Goal: Transaction & Acquisition: Download file/media

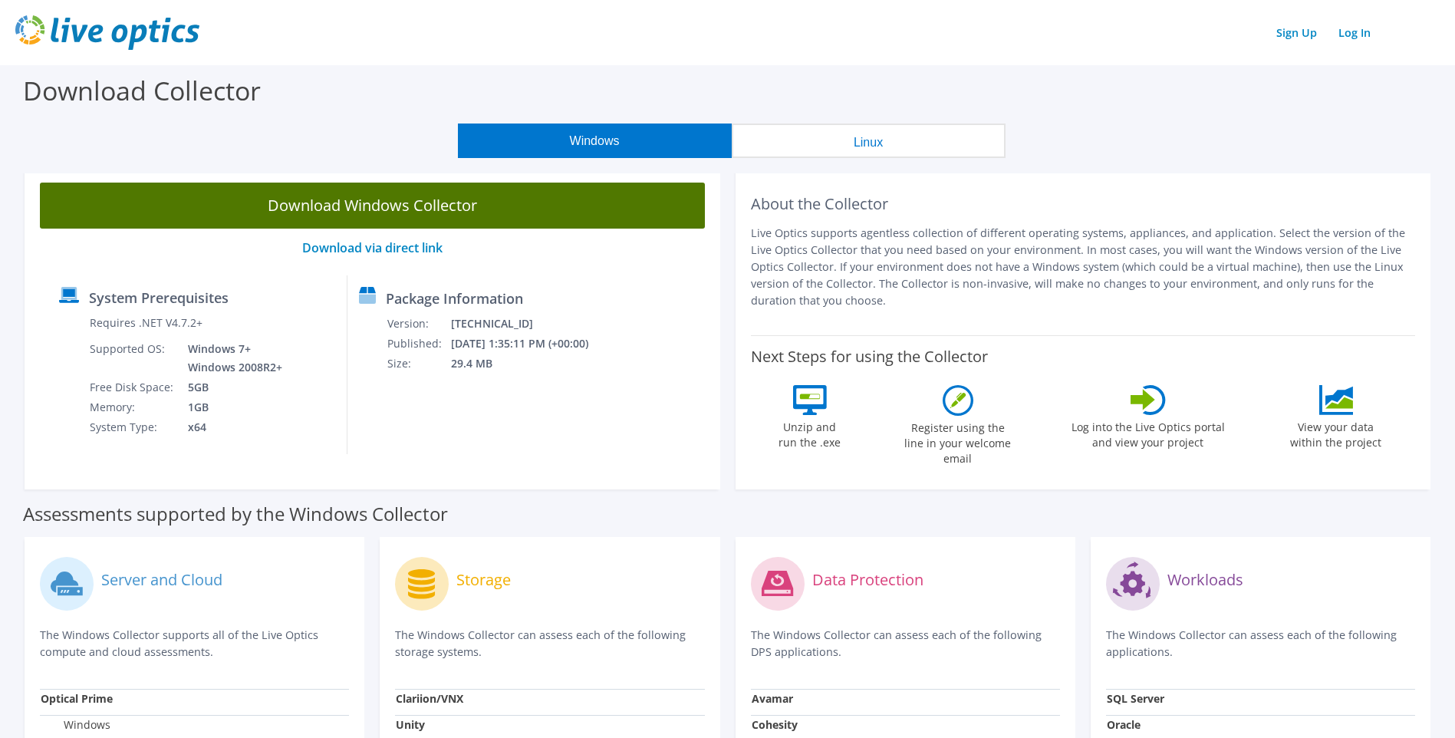
click at [431, 216] on link "Download Windows Collector" at bounding box center [372, 206] width 665 height 46
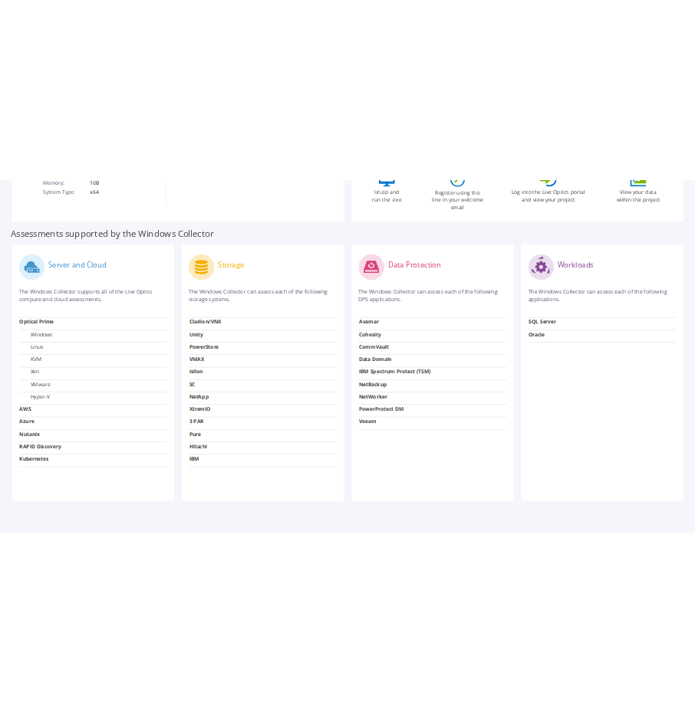
scroll to position [420, 0]
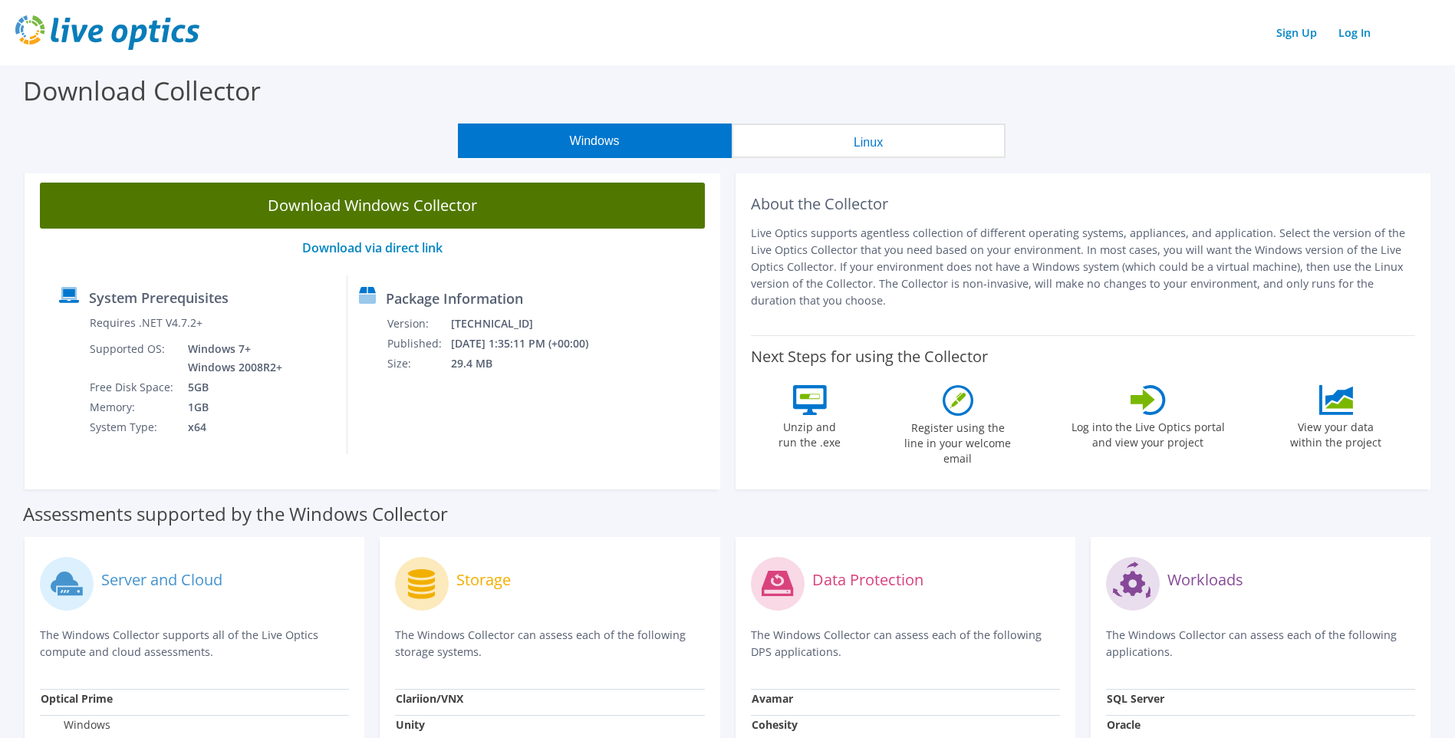
click at [357, 201] on link "Download Windows Collector" at bounding box center [372, 206] width 665 height 46
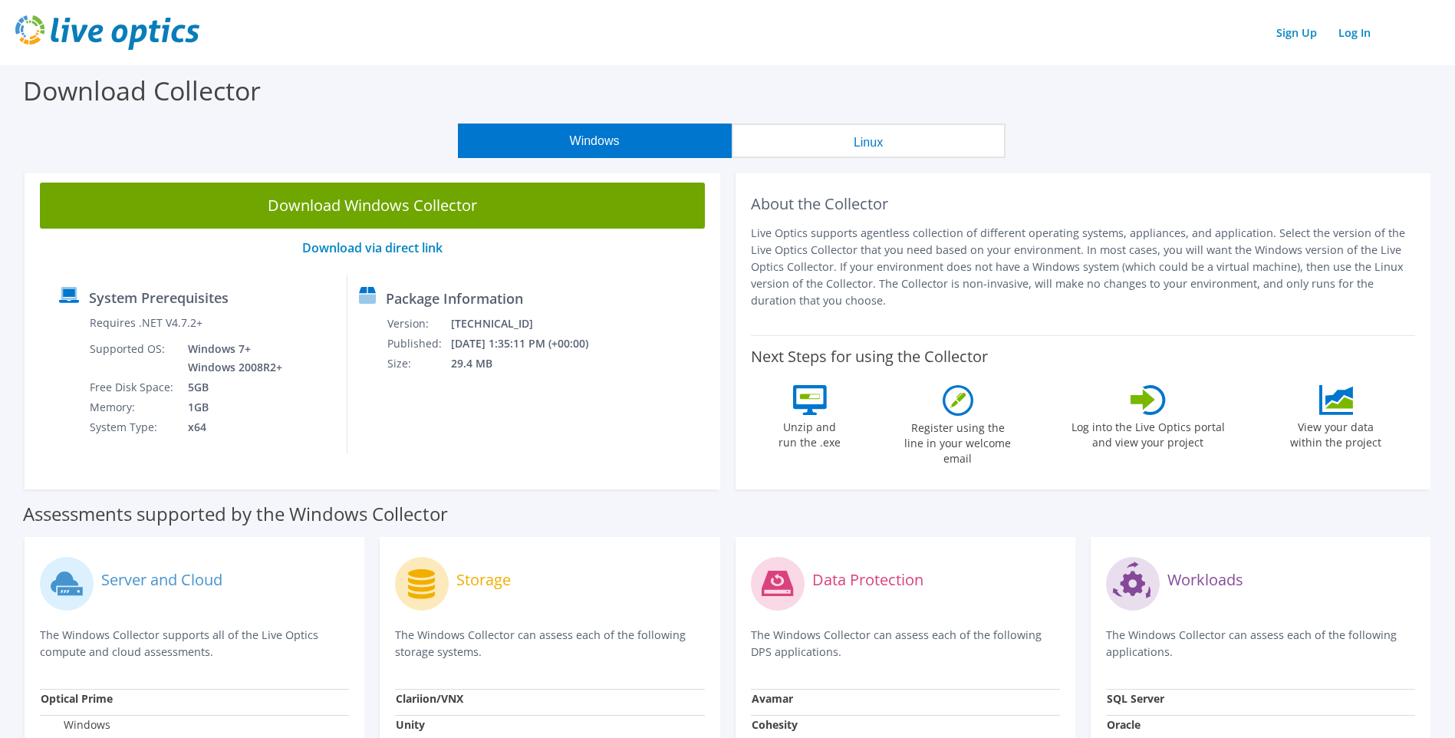
click at [192, 135] on div "Windows Linux" at bounding box center [731, 140] width 1432 height 35
